Goal: Register for event/course

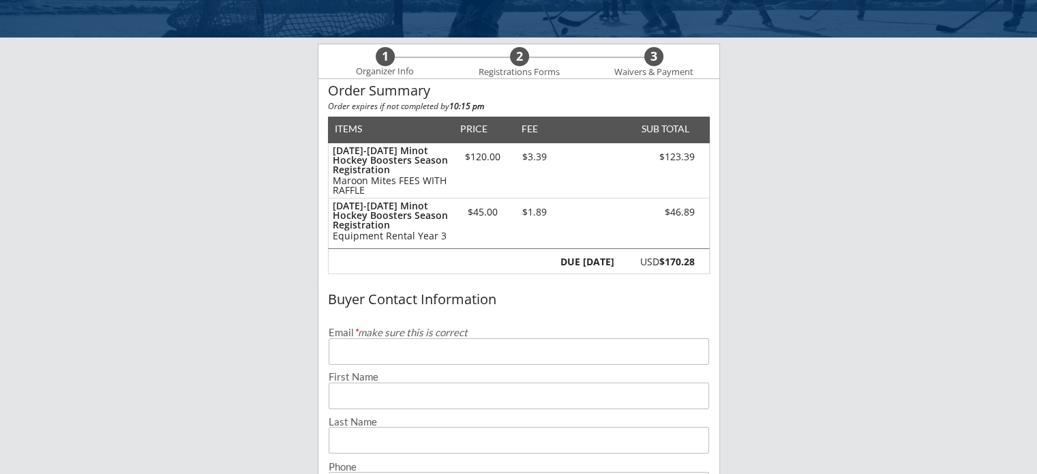
scroll to position [136, 0]
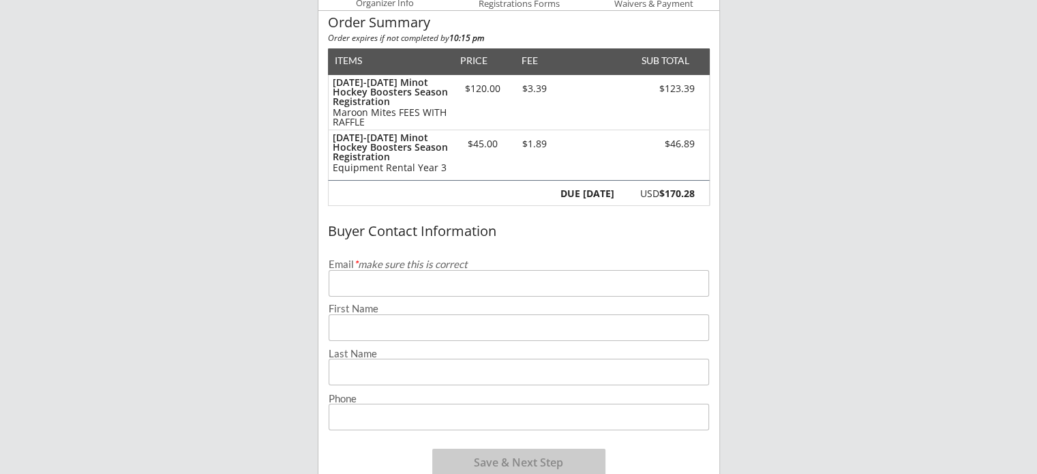
click at [410, 280] on input "email" at bounding box center [519, 283] width 380 height 27
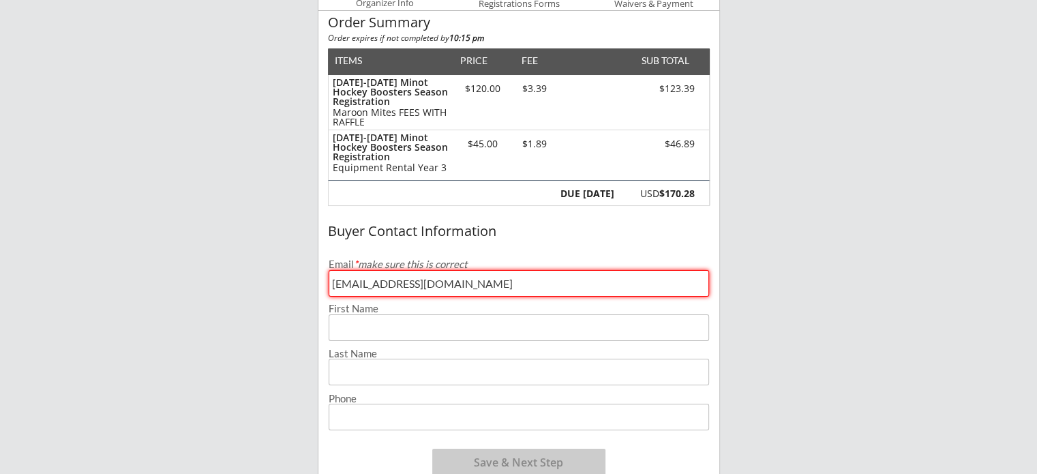
type input "[EMAIL_ADDRESS][DOMAIN_NAME]"
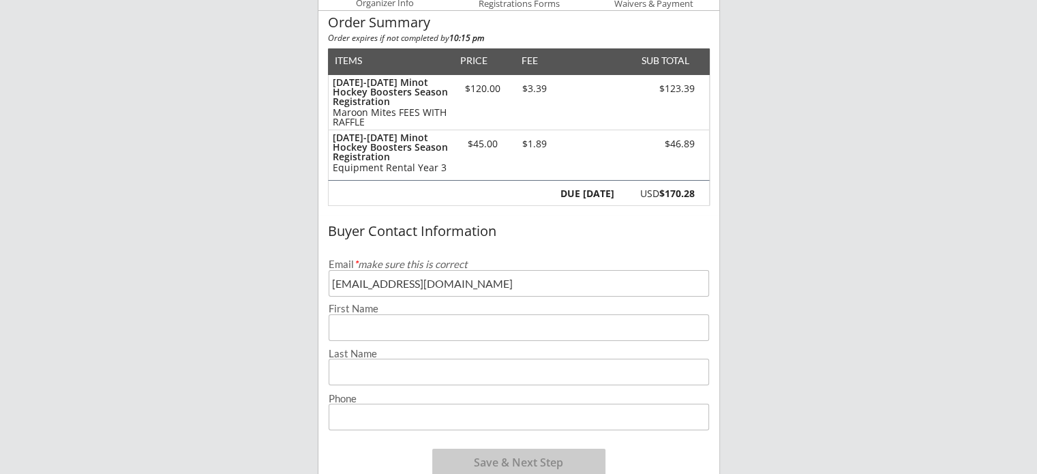
click at [396, 327] on input "input" at bounding box center [519, 327] width 380 height 27
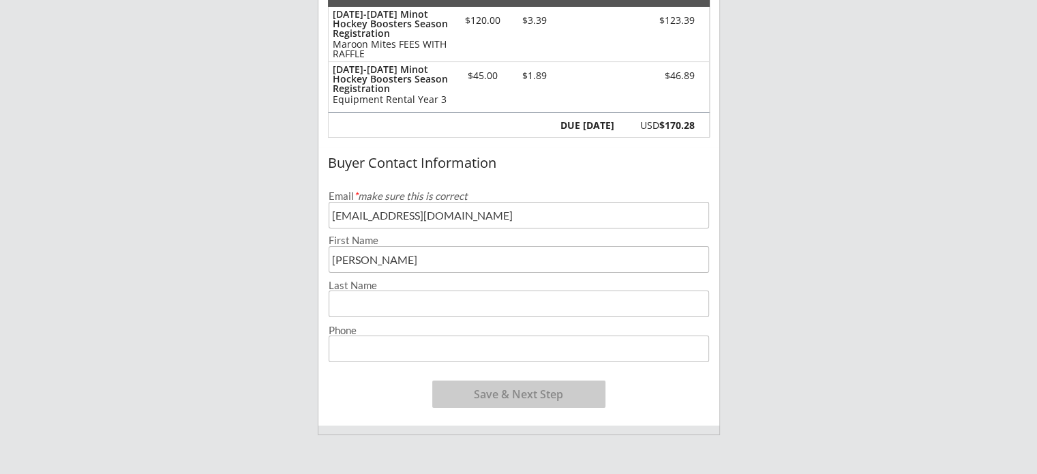
type input "[PERSON_NAME]"
click at [376, 299] on input "input" at bounding box center [519, 303] width 380 height 27
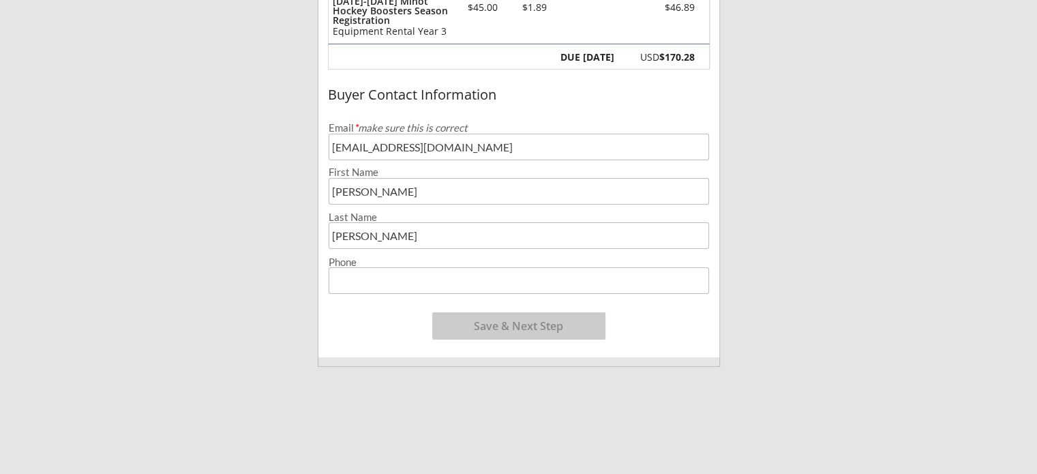
type input "[PERSON_NAME]"
click at [353, 270] on input "input" at bounding box center [519, 280] width 380 height 27
type input "[PHONE_NUMBER]"
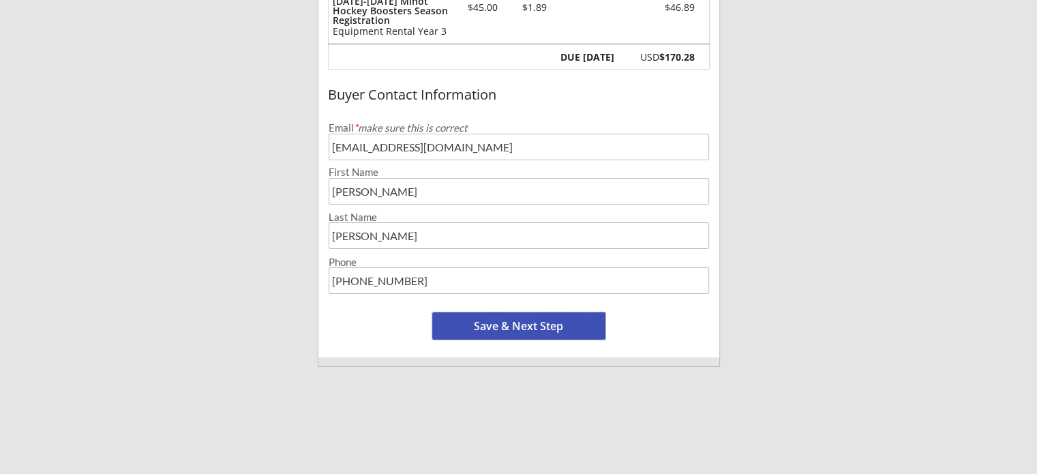
click at [492, 329] on button "Save & Next Step" at bounding box center [518, 325] width 173 height 27
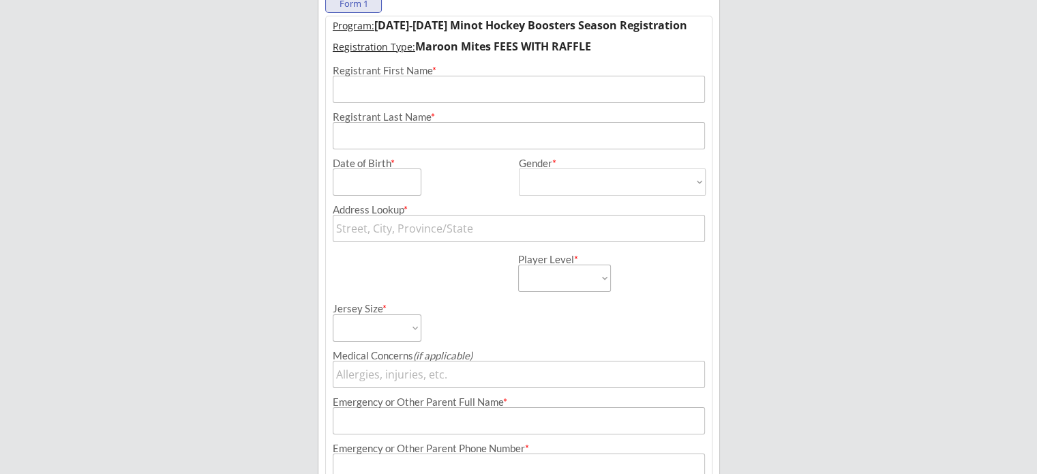
scroll to position [98, 0]
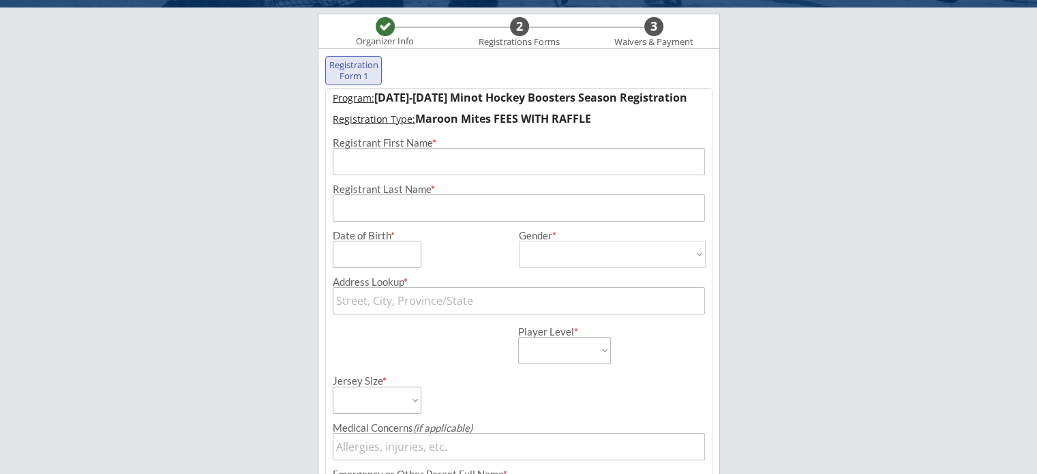
click at [451, 163] on input "input" at bounding box center [519, 161] width 372 height 27
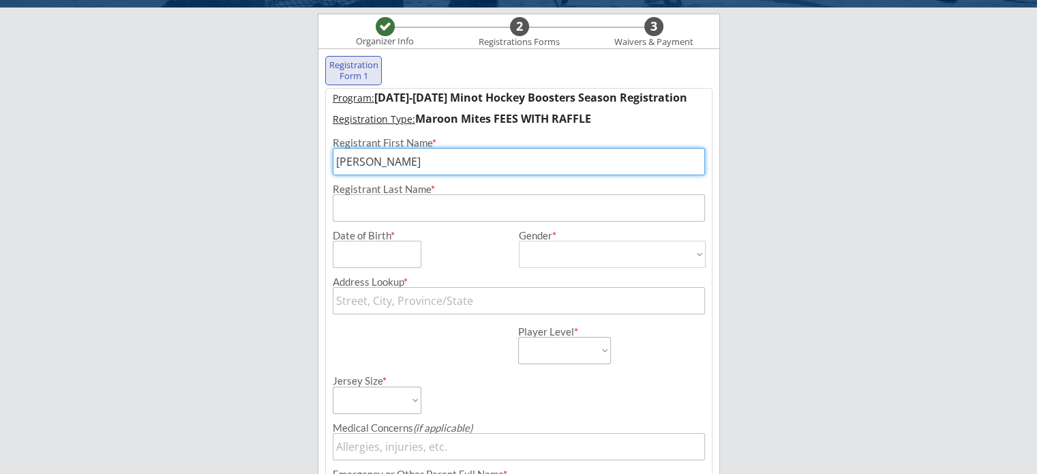
type input "[PERSON_NAME]"
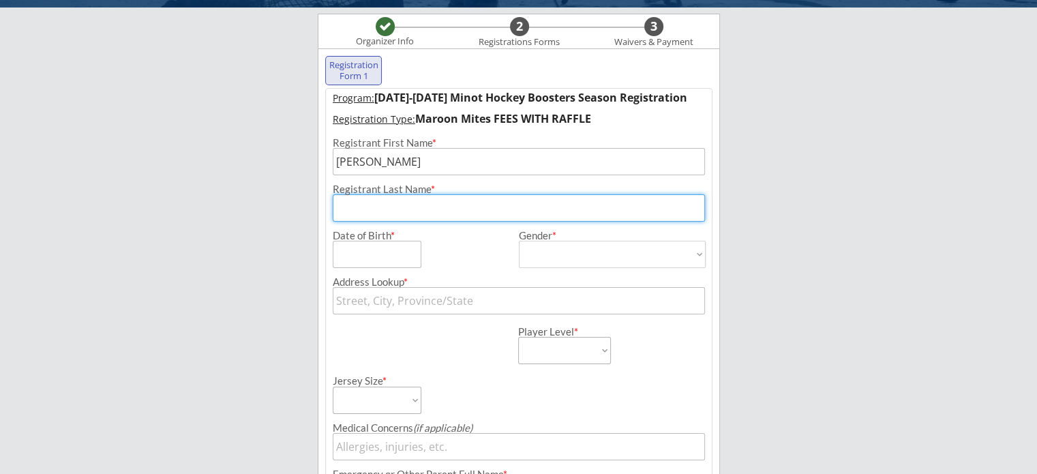
click at [415, 205] on input "input" at bounding box center [519, 207] width 372 height 27
type input "[PERSON_NAME]"
click at [393, 245] on input "input" at bounding box center [377, 254] width 89 height 27
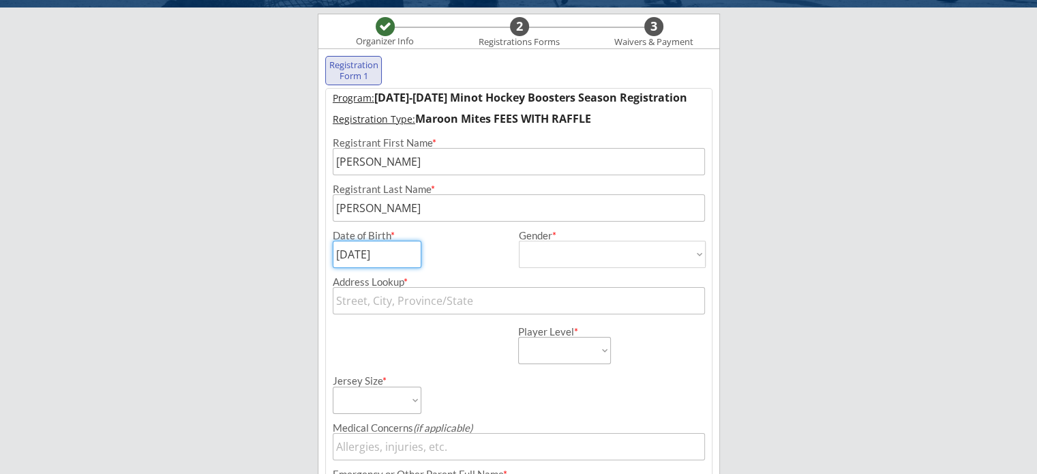
type input "[DATE]"
click at [608, 257] on select "[DEMOGRAPHIC_DATA] [DEMOGRAPHIC_DATA]" at bounding box center [612, 254] width 187 height 27
select select ""[DEMOGRAPHIC_DATA]""
click at [519, 241] on select "[DEMOGRAPHIC_DATA] [DEMOGRAPHIC_DATA]" at bounding box center [612, 254] width 187 height 27
type input "[DEMOGRAPHIC_DATA]"
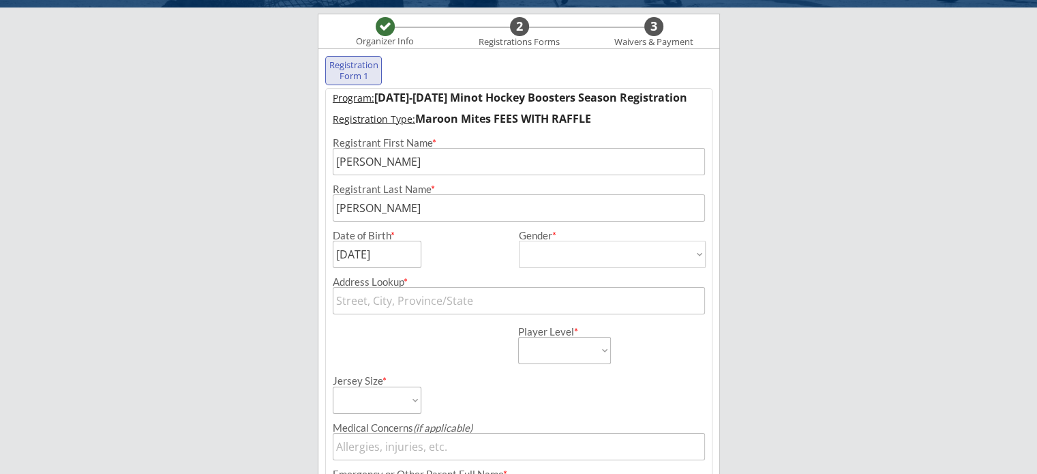
click at [485, 298] on input "text" at bounding box center [519, 300] width 372 height 27
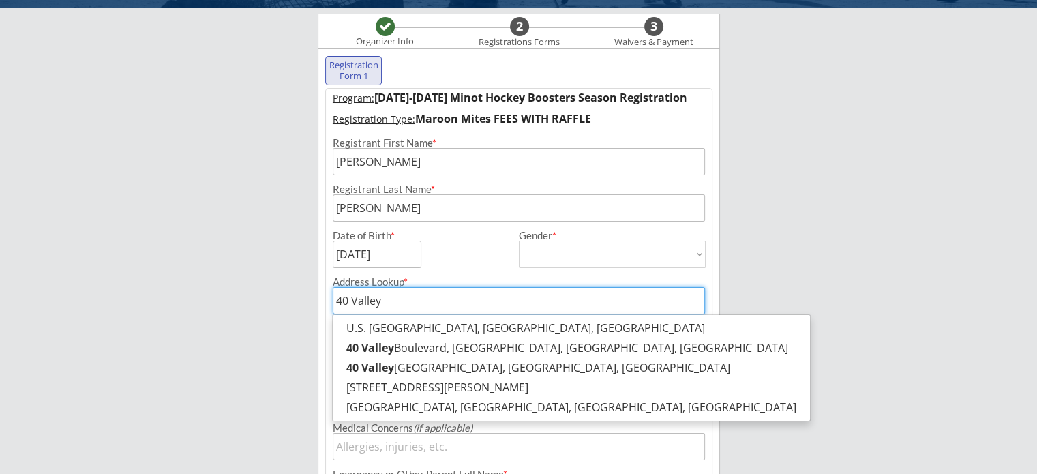
type input "40 Valley B"
type input "[STREET_ADDRESS]"
type input "40 Valley Bl"
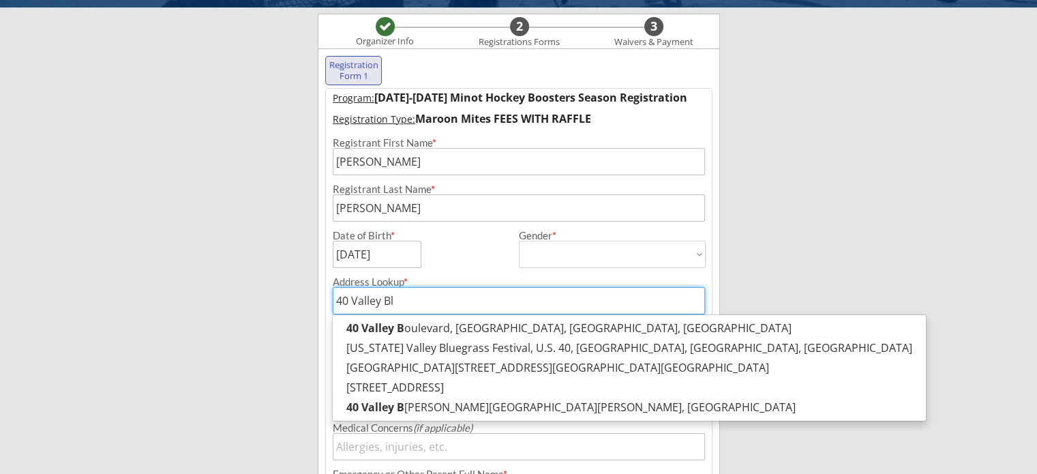
type input "[STREET_ADDRESS]"
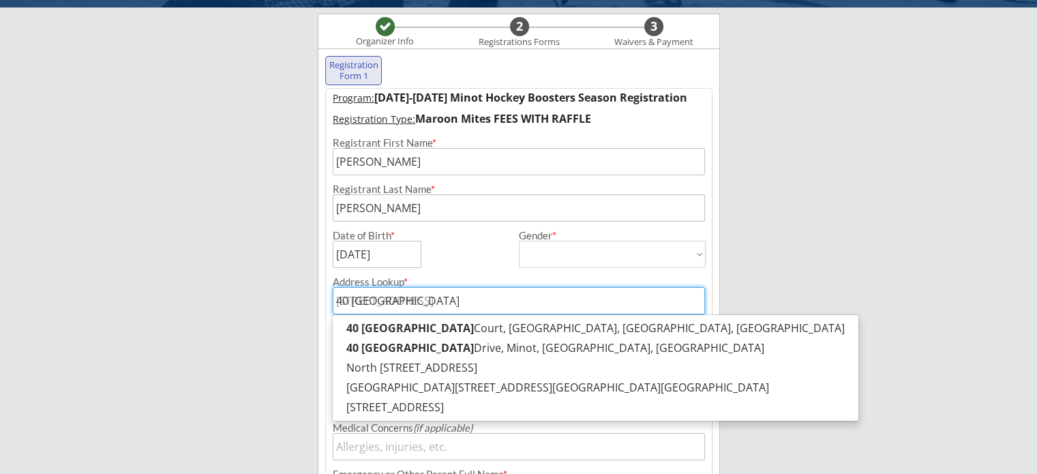
type input "40 [GEOGRAPHIC_DATA]"
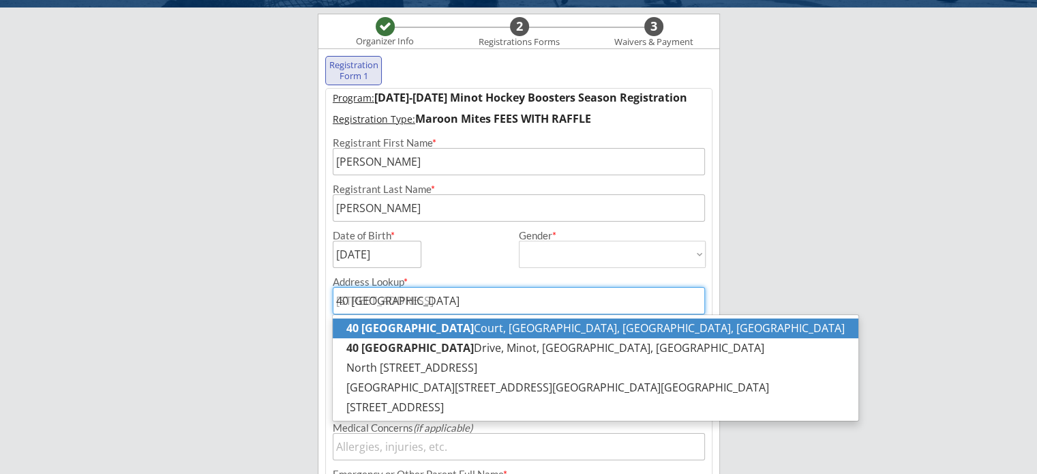
click at [486, 331] on p "[STREET_ADDRESS]" at bounding box center [596, 328] width 526 height 20
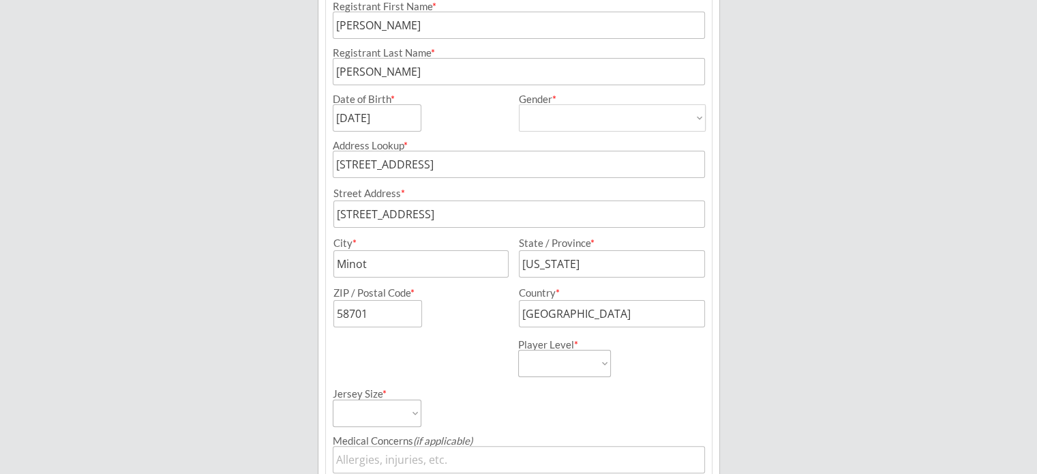
scroll to position [303, 0]
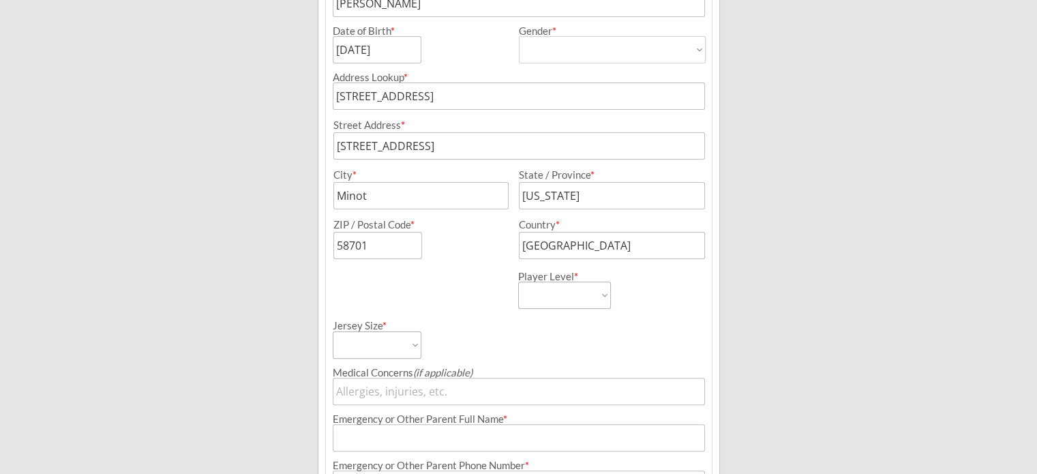
type input "[STREET_ADDRESS]"
click at [551, 305] on select "Learn to Play Boys Learn to Play Girls Maroon Mites Gold/White Mites Squirts Pe…" at bounding box center [564, 295] width 93 height 27
select select ""Maroon Mites""
click at [518, 282] on select "Learn to Play Boys Learn to Play Girls Maroon Mites Gold/White Mites Squirts Pe…" at bounding box center [564, 295] width 93 height 27
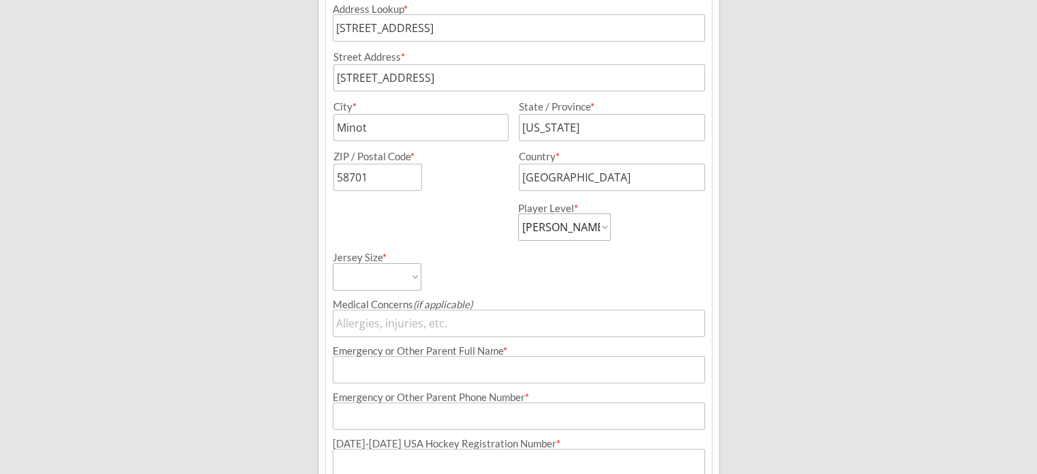
click at [412, 279] on select "Adult Small Adult Medium Adult Large Adult XL Goalie Cut" at bounding box center [377, 276] width 89 height 27
click at [404, 277] on select "Adult Small Adult Medium Adult Large Adult XL Goalie Cut" at bounding box center [377, 276] width 89 height 27
click at [477, 278] on div "Jersey Size * Adult Small Adult Medium Adult Large Adult XL Goalie Cut" at bounding box center [425, 266] width 184 height 50
click at [410, 273] on select "Adult Small Adult Medium Adult Large Adult XL Goalie Cut" at bounding box center [377, 276] width 89 height 27
select select ""Adult Small""
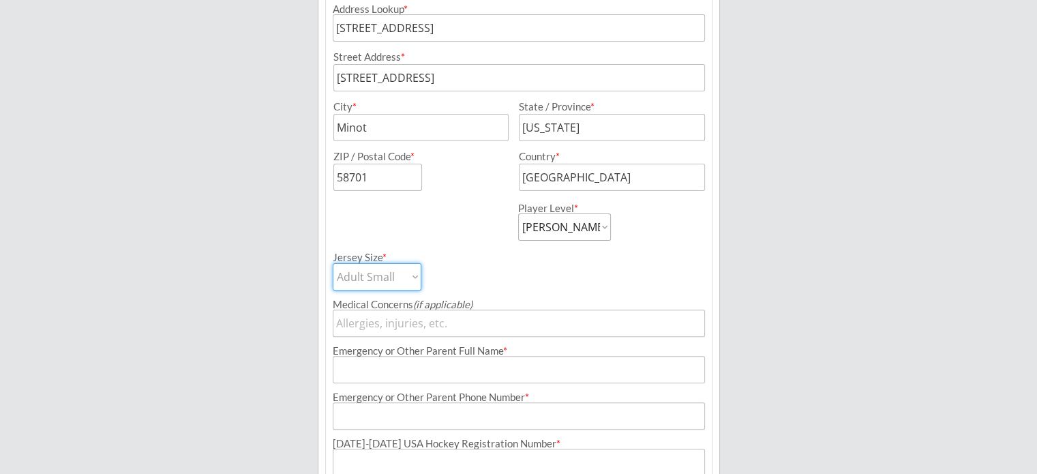
click at [333, 263] on select "Adult Small Adult Medium Adult Large Adult XL Goalie Cut" at bounding box center [377, 276] width 89 height 27
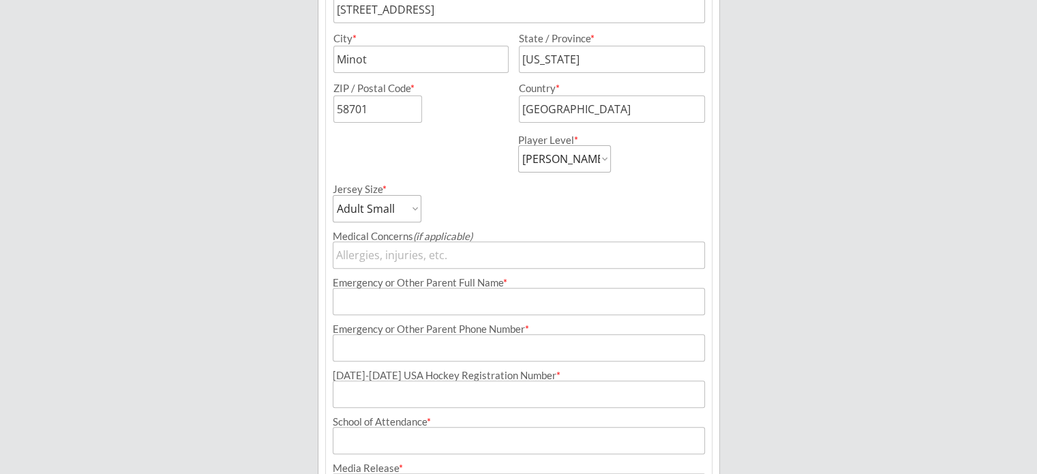
scroll to position [507, 0]
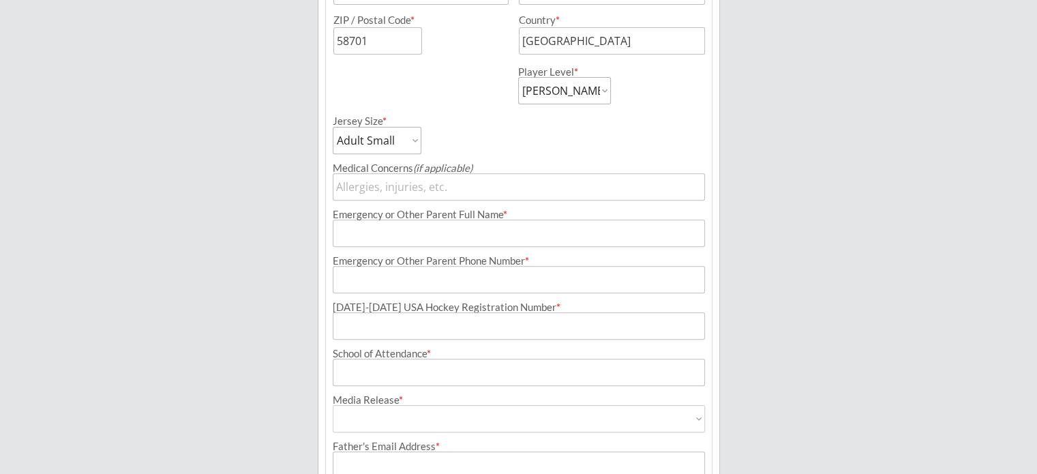
click at [463, 235] on input "input" at bounding box center [519, 233] width 372 height 27
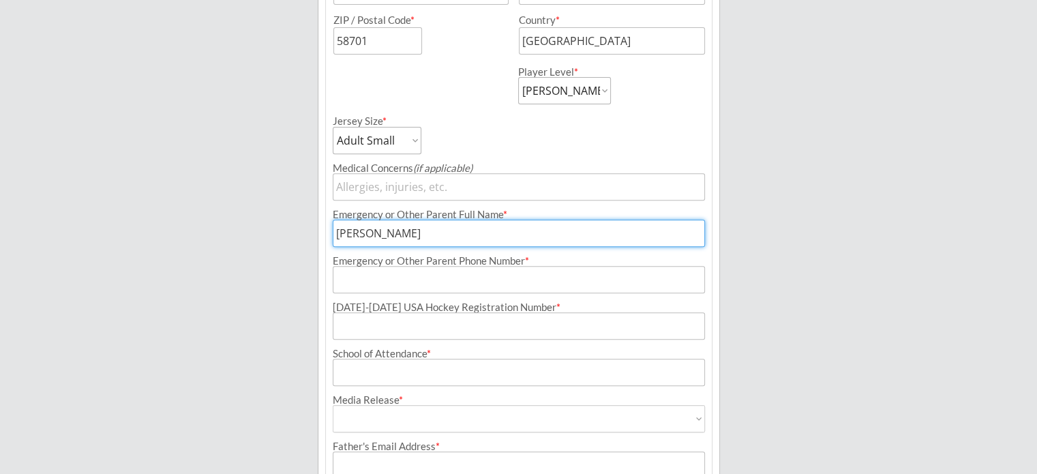
type input "[PERSON_NAME]"
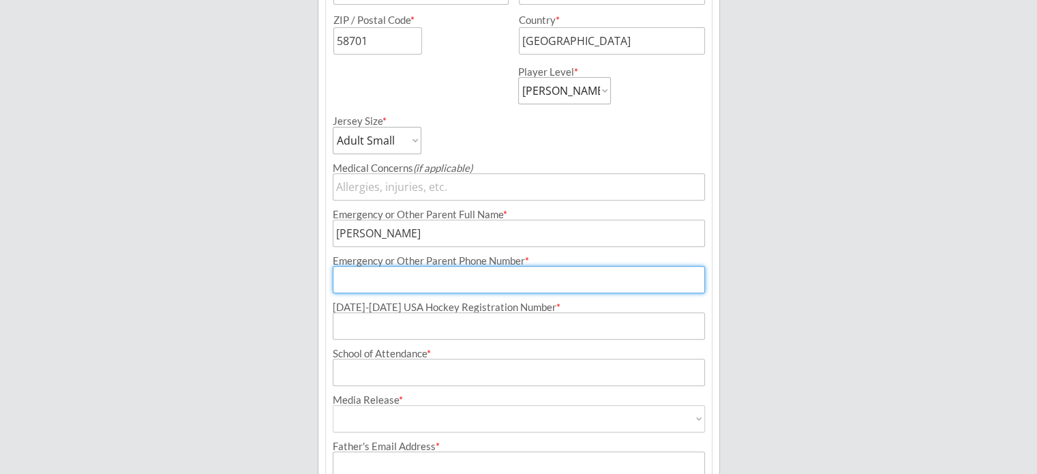
click at [463, 235] on input "input" at bounding box center [519, 233] width 372 height 27
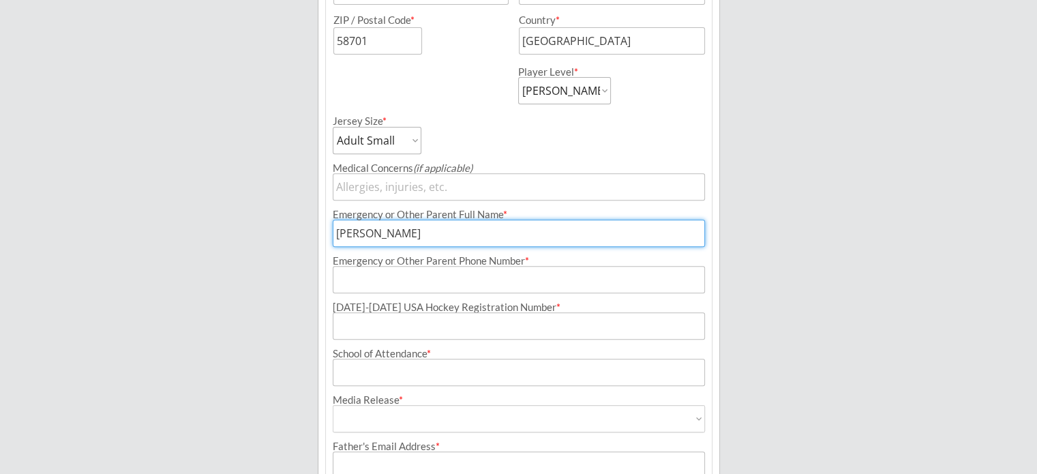
type input "[PERSON_NAME]"
click at [453, 273] on input "input" at bounding box center [519, 279] width 372 height 27
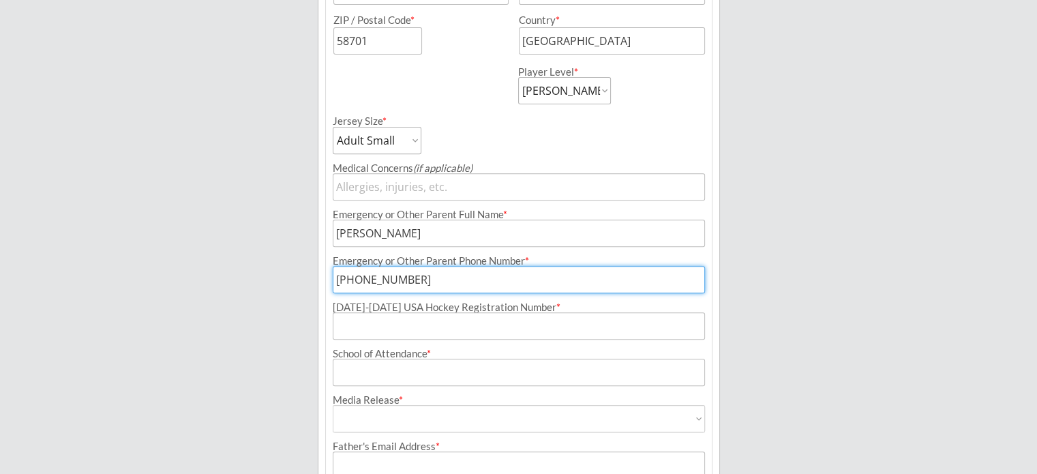
scroll to position [575, 0]
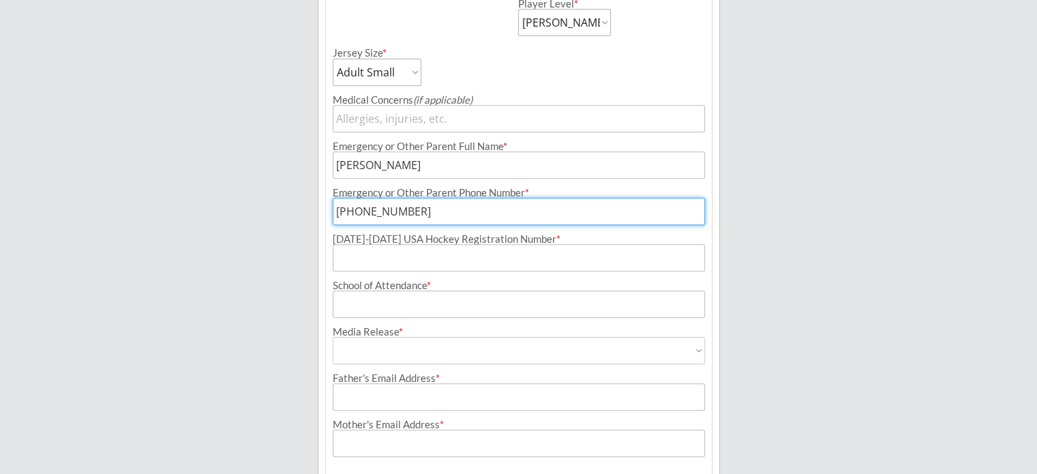
type input "[PHONE_NUMBER]"
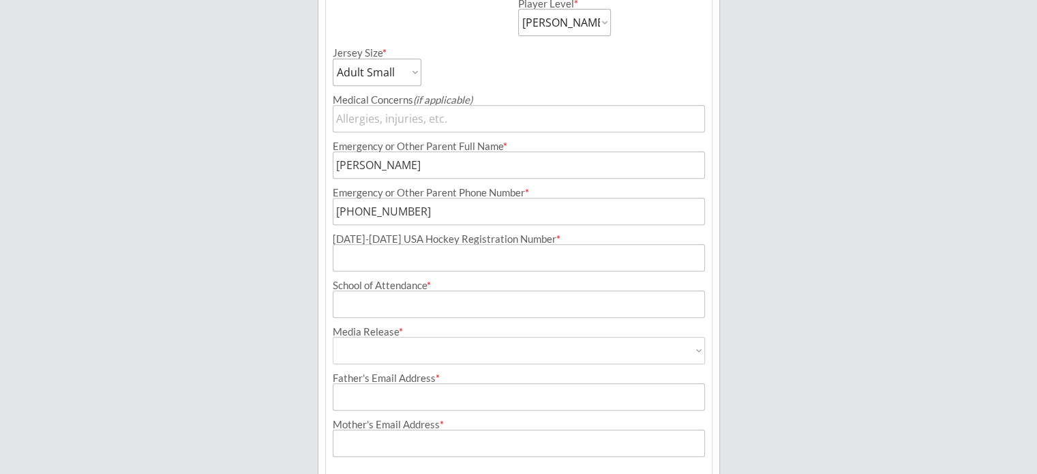
click at [384, 256] on input "input" at bounding box center [519, 257] width 372 height 27
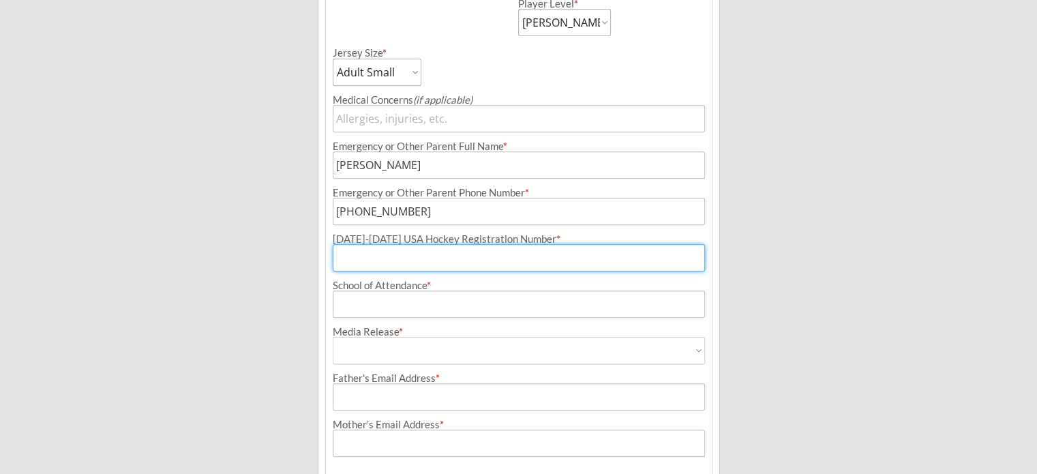
paste input "294400960BAKKE"
type input "294400960BAKKE"
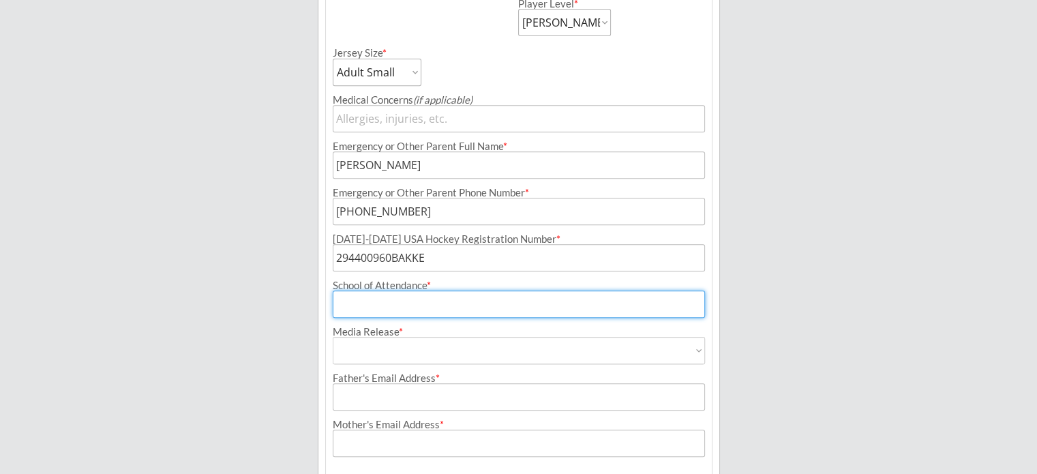
click at [378, 305] on input "input" at bounding box center [519, 303] width 372 height 27
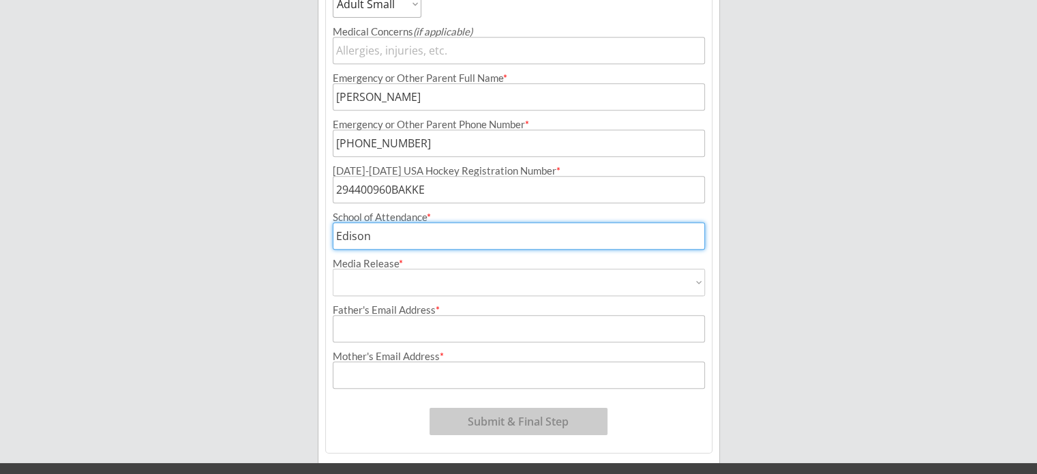
type input "Edison"
click at [386, 278] on select "Yes No" at bounding box center [519, 282] width 372 height 27
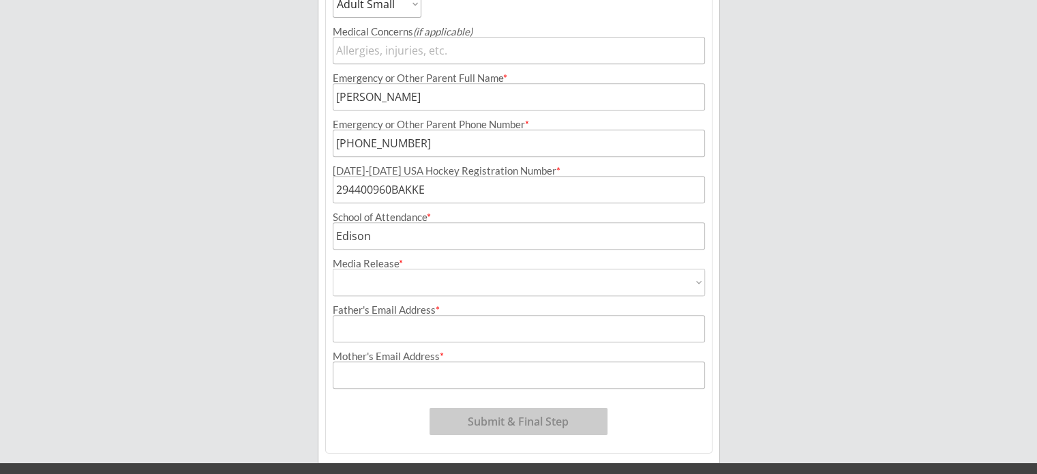
select select ""Yes""
click at [333, 269] on select "Yes No" at bounding box center [519, 282] width 372 height 27
type input "Yes"
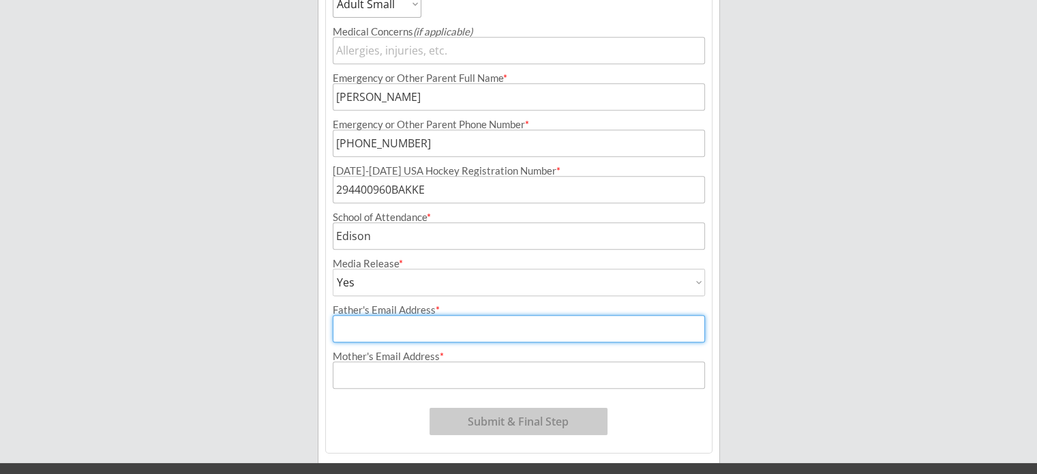
click at [385, 331] on input "input" at bounding box center [519, 328] width 372 height 27
type input "[EMAIL_ADDRESS][DOMAIN_NAME]"
click at [374, 377] on input "input" at bounding box center [519, 374] width 372 height 27
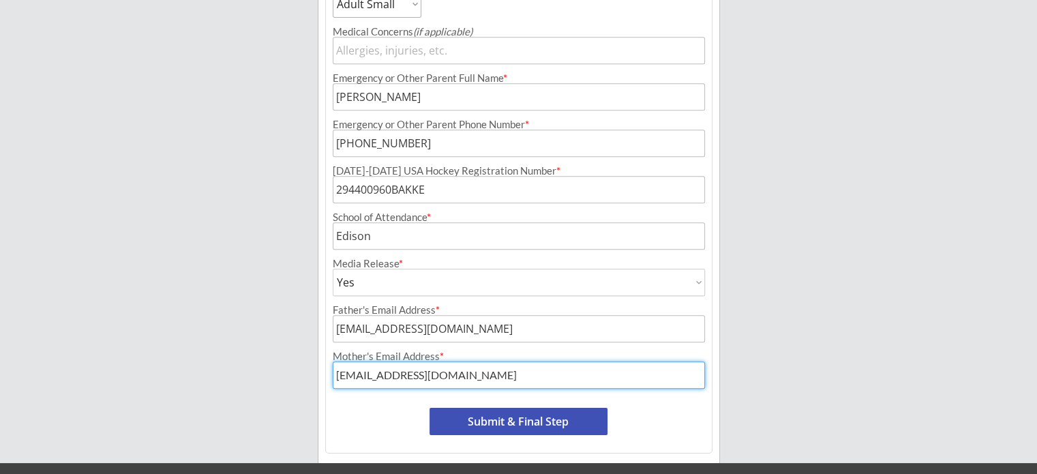
scroll to position [679, 0]
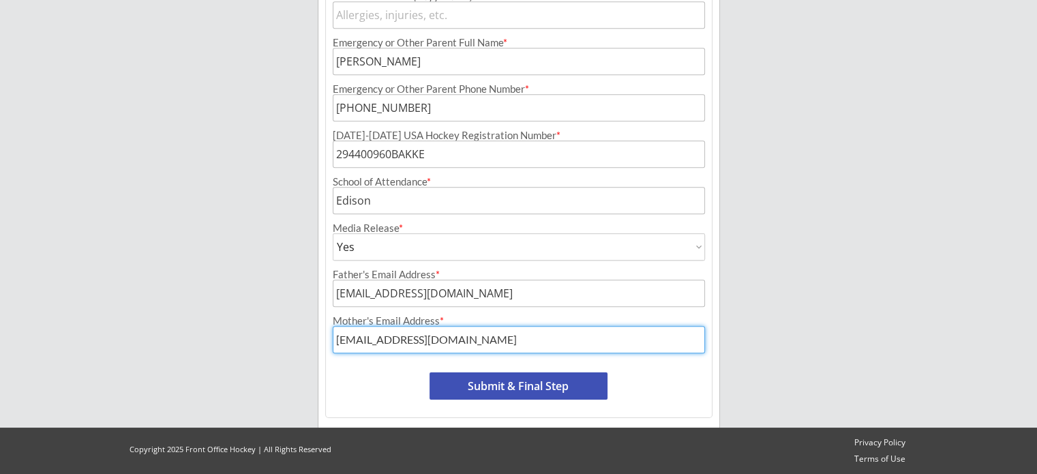
type input "[EMAIL_ADDRESS][DOMAIN_NAME]"
click at [539, 388] on button "Submit & Final Step" at bounding box center [519, 385] width 178 height 27
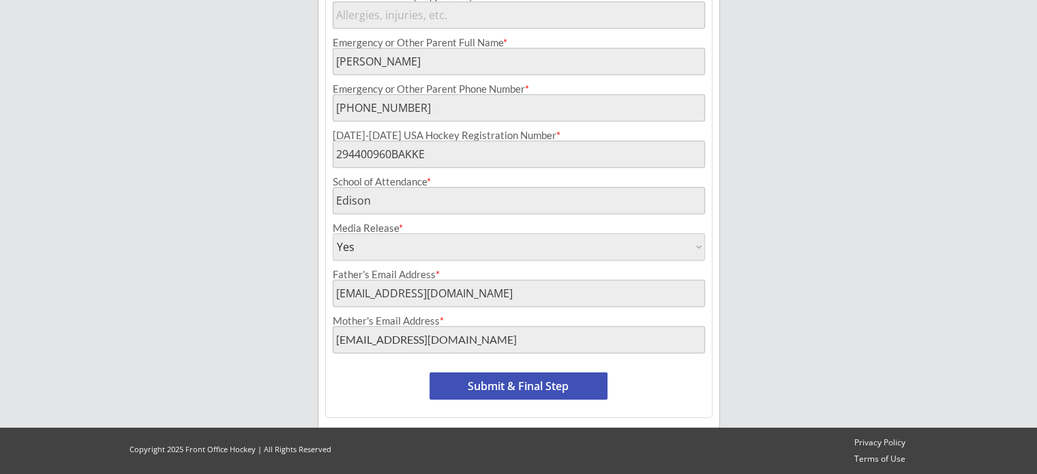
click at [507, 385] on button "Submit & Final Step" at bounding box center [519, 385] width 178 height 27
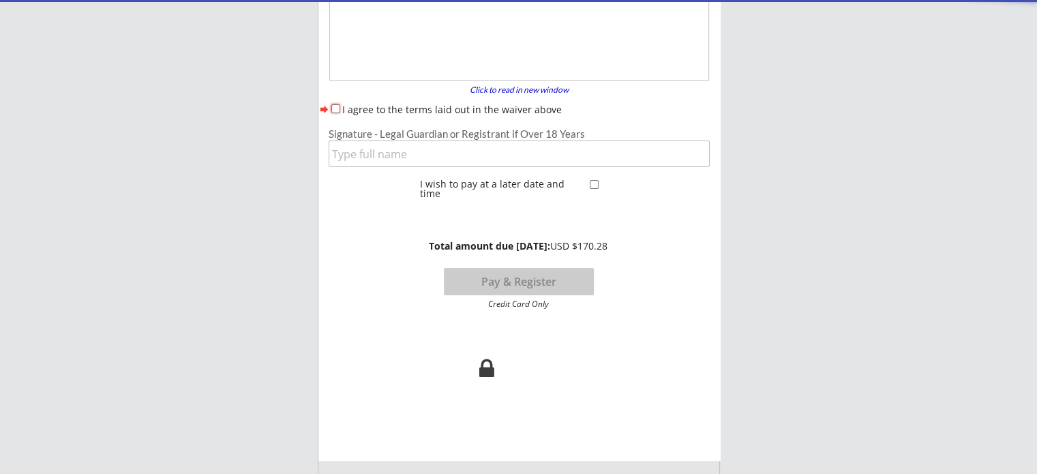
scroll to position [112, 0]
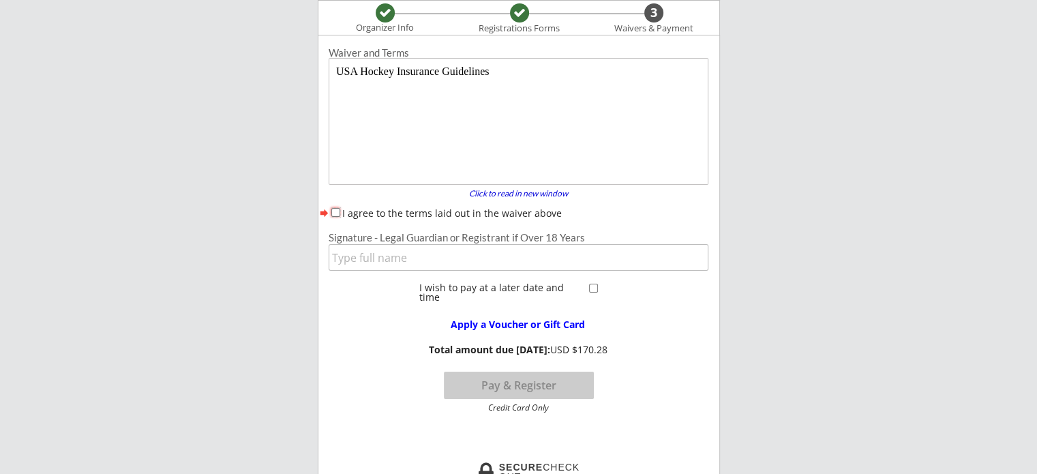
click at [333, 213] on input "I agree to the terms laid out in the waiver above" at bounding box center [335, 212] width 9 height 9
checkbox input "true"
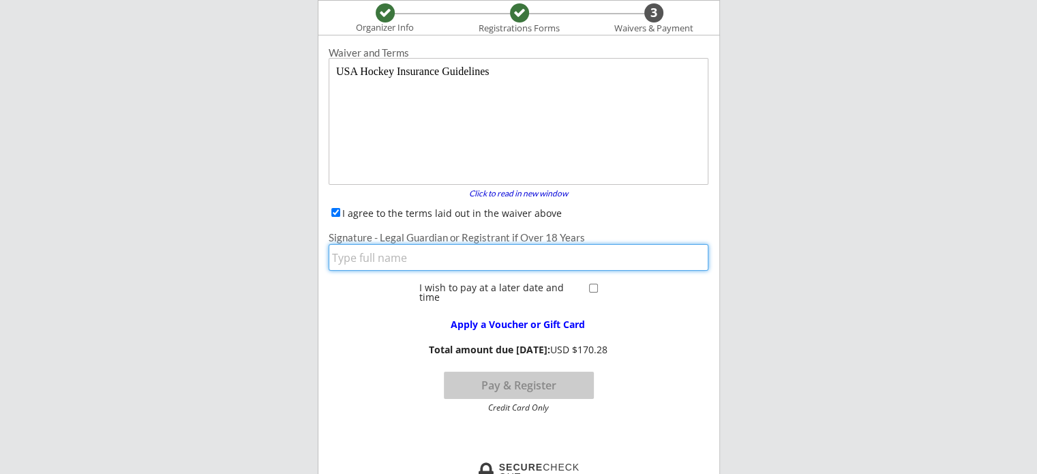
click at [377, 264] on input "input" at bounding box center [519, 257] width 380 height 27
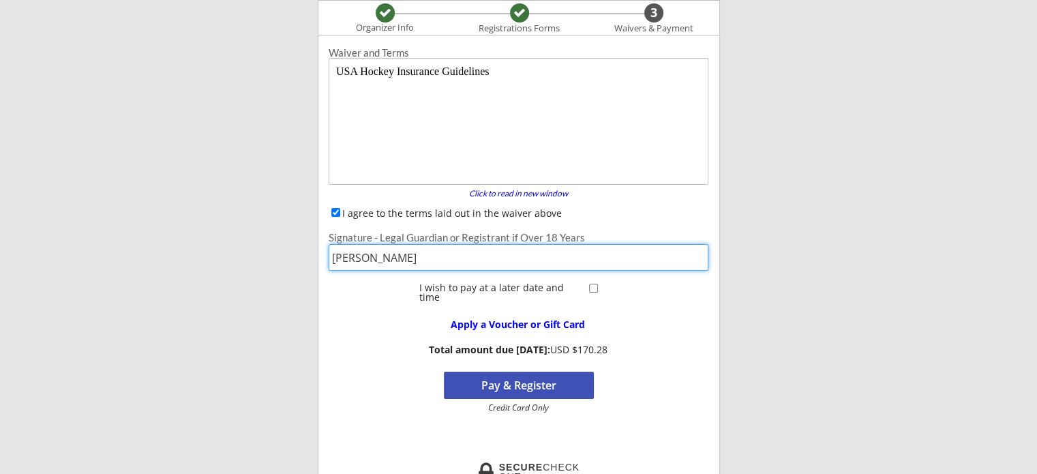
scroll to position [180, 0]
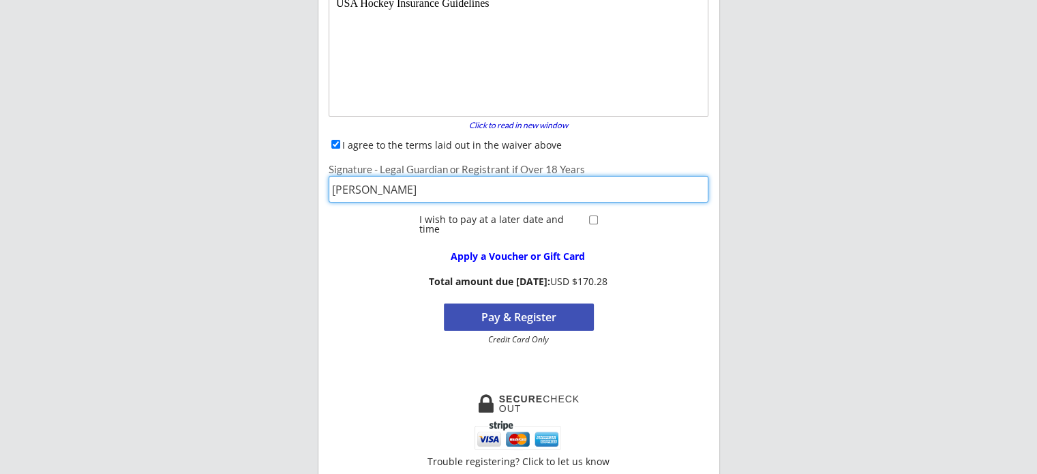
type input "[PERSON_NAME]"
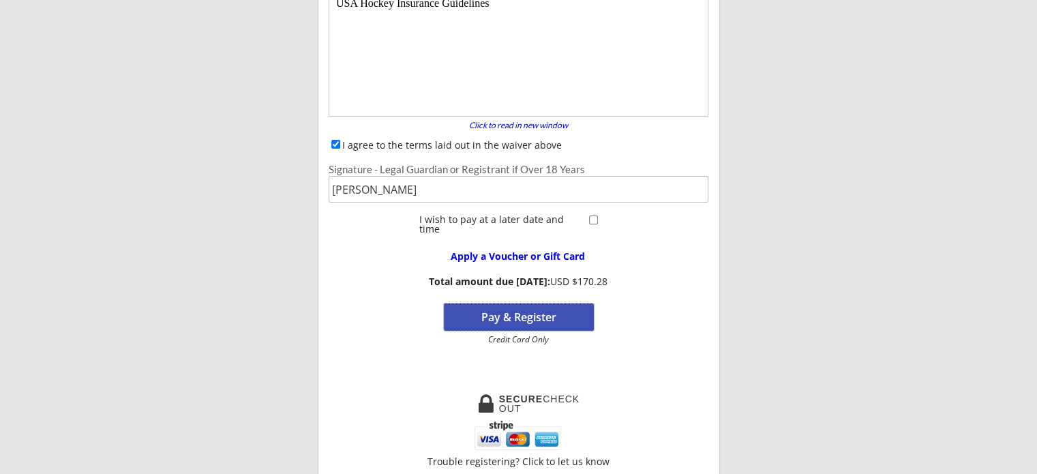
click at [475, 321] on button "Pay & Register" at bounding box center [519, 316] width 150 height 27
